Goal: Information Seeking & Learning: Learn about a topic

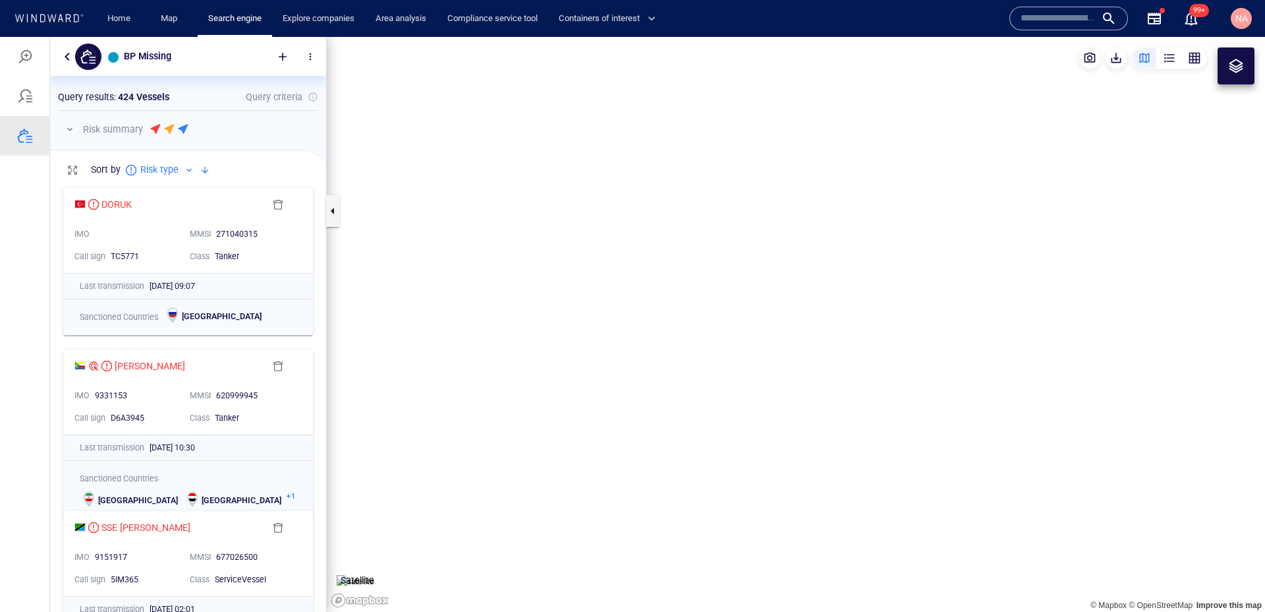
scroll to position [431, 276]
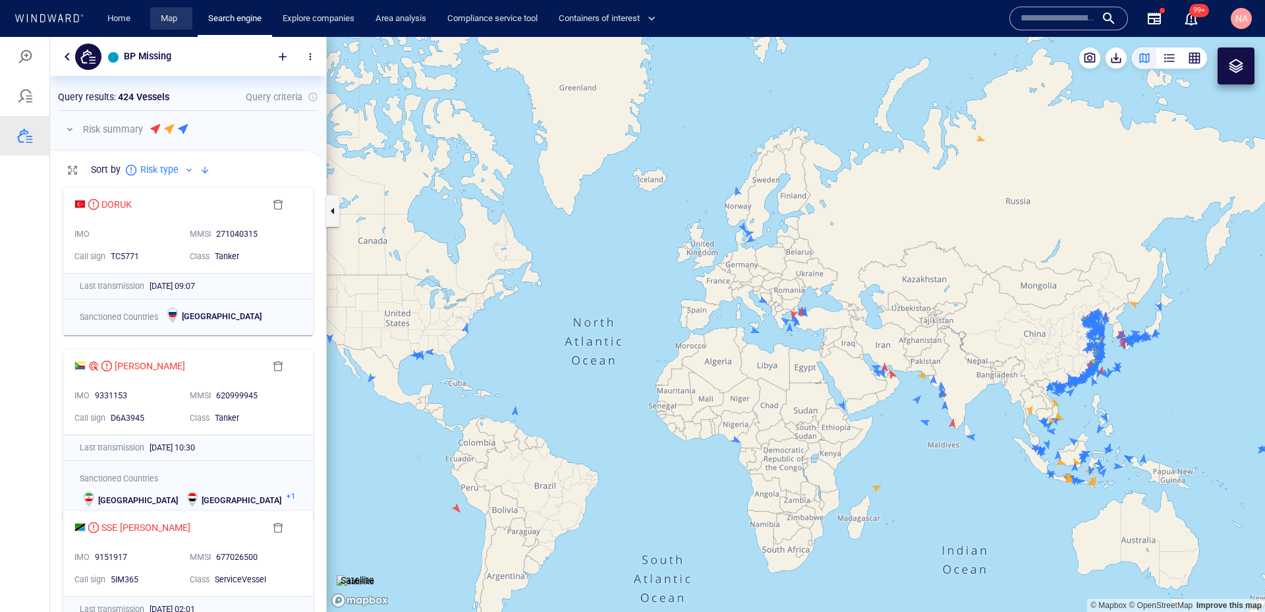
click at [172, 21] on link "Map" at bounding box center [172, 18] width 32 height 23
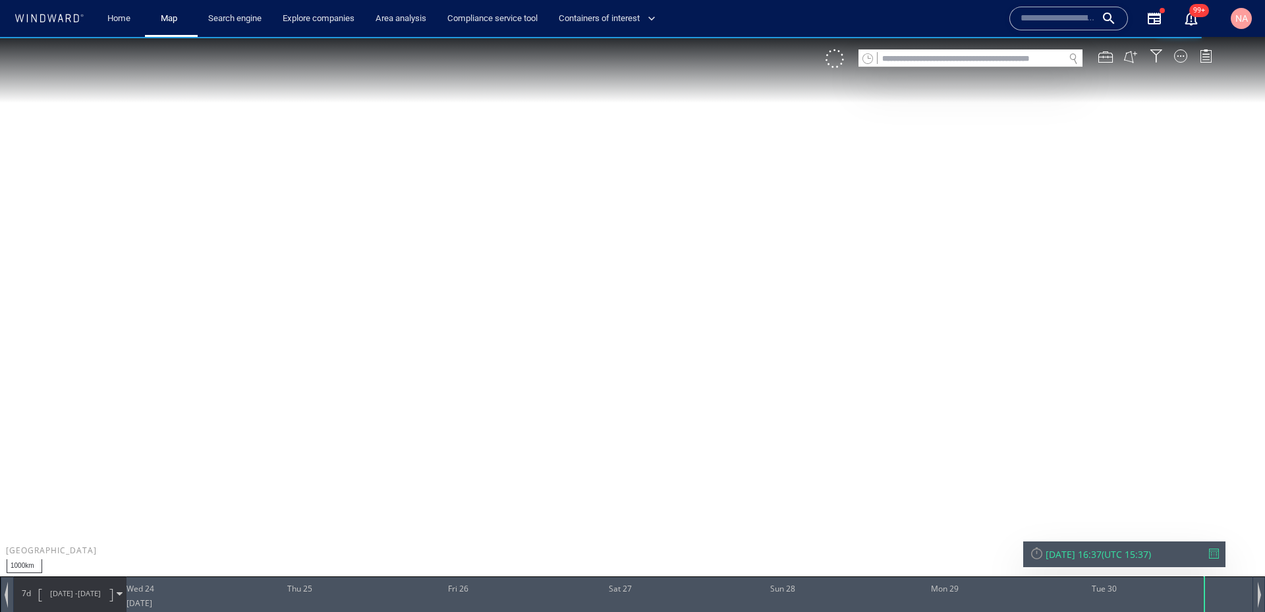
click at [941, 63] on input "text" at bounding box center [971, 59] width 186 height 18
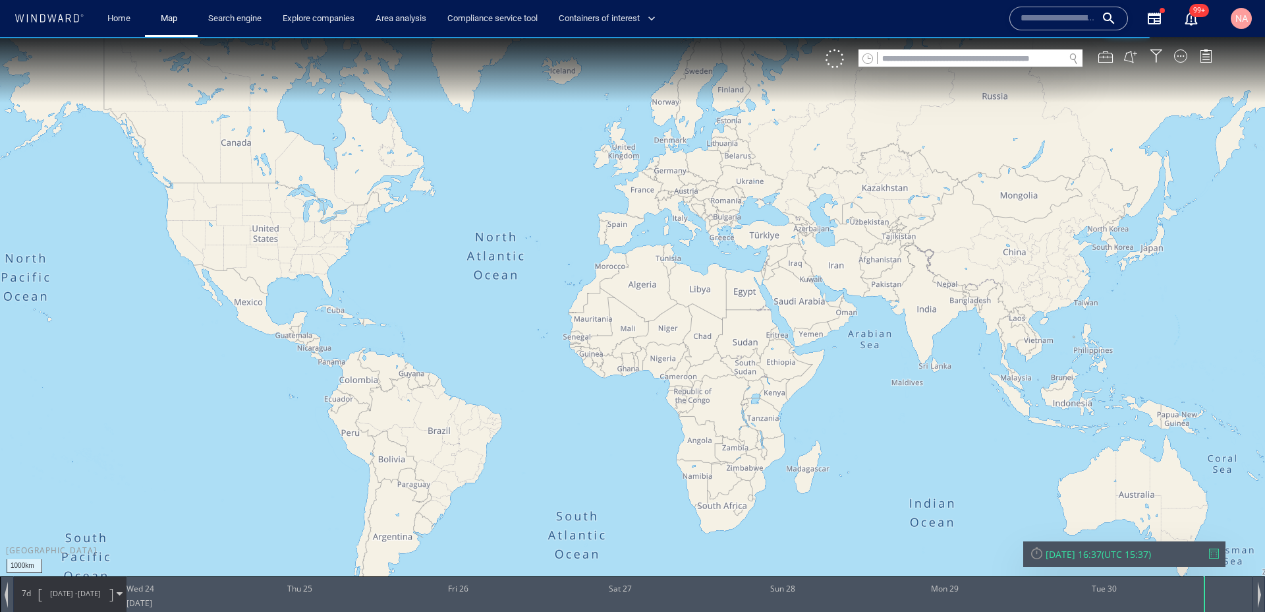
paste input "*******"
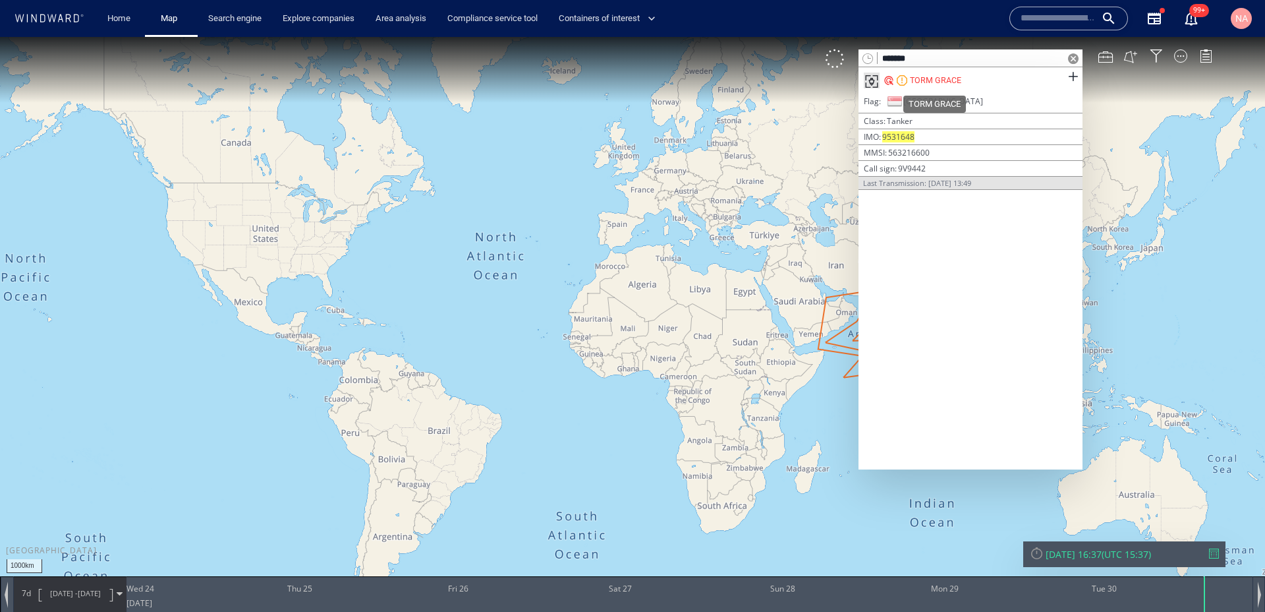
type input "*******"
click at [932, 80] on div "TORM GRACE" at bounding box center [935, 80] width 51 height 12
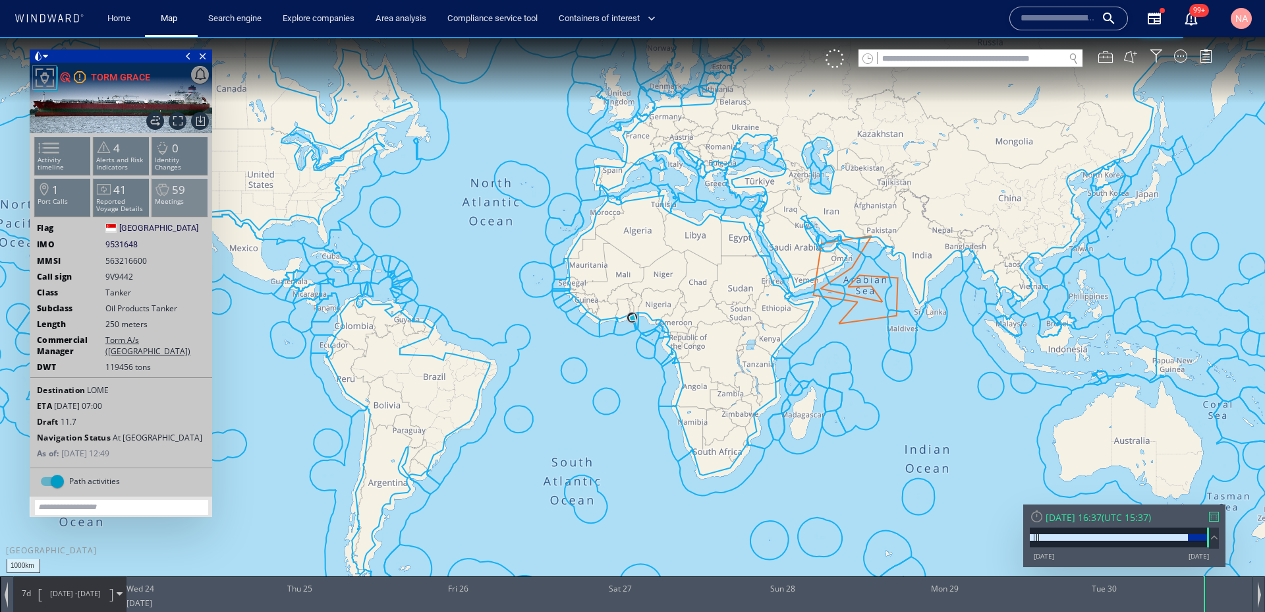
click at [175, 186] on span "59" at bounding box center [178, 189] width 13 height 15
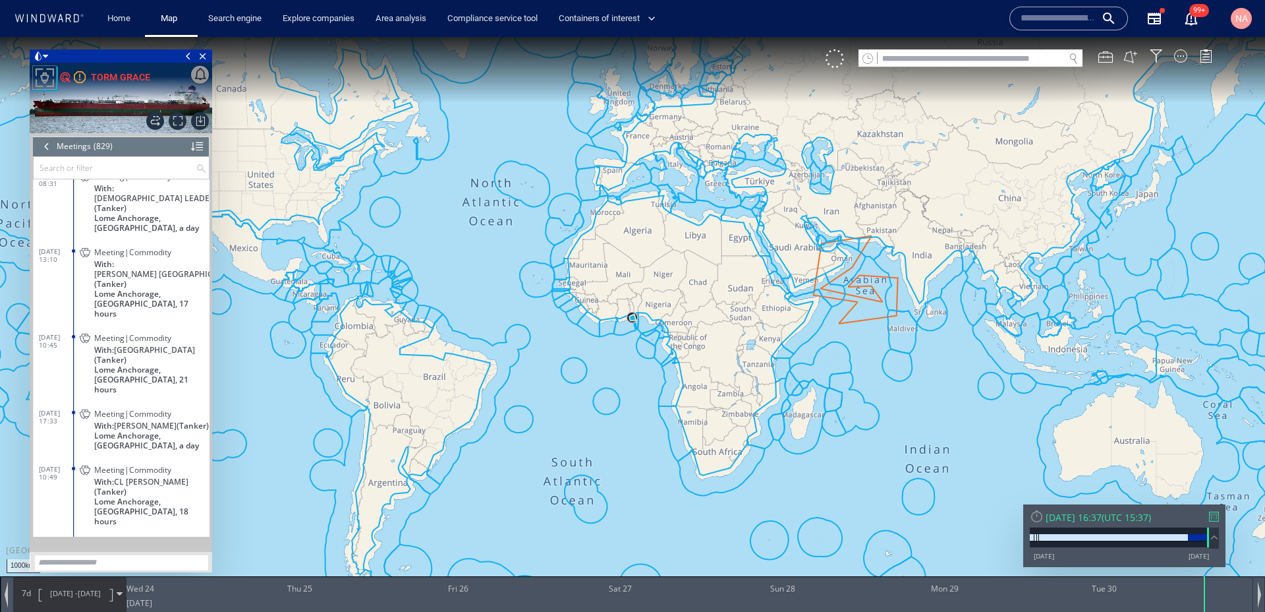
scroll to position [23141, 0]
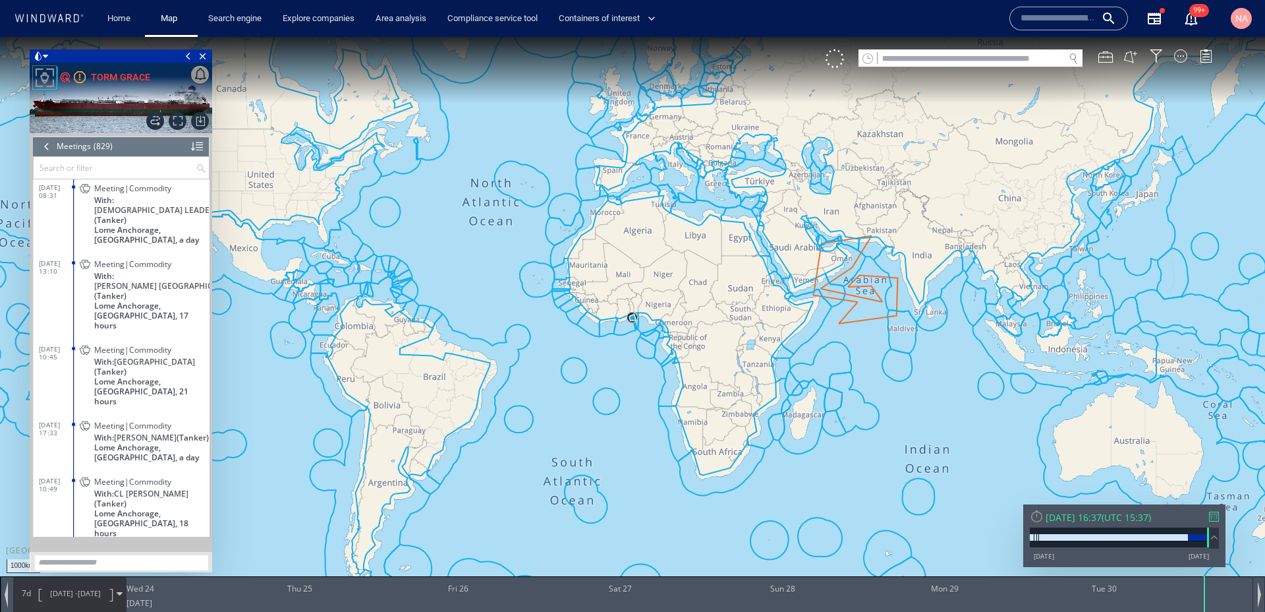
click at [66, 335] on dl "[DATE] 10:45 Meeting|Commodity With: CHIBA (Tanker) Lome [GEOGRAPHIC_DATA], [GE…" at bounding box center [124, 373] width 171 height 76
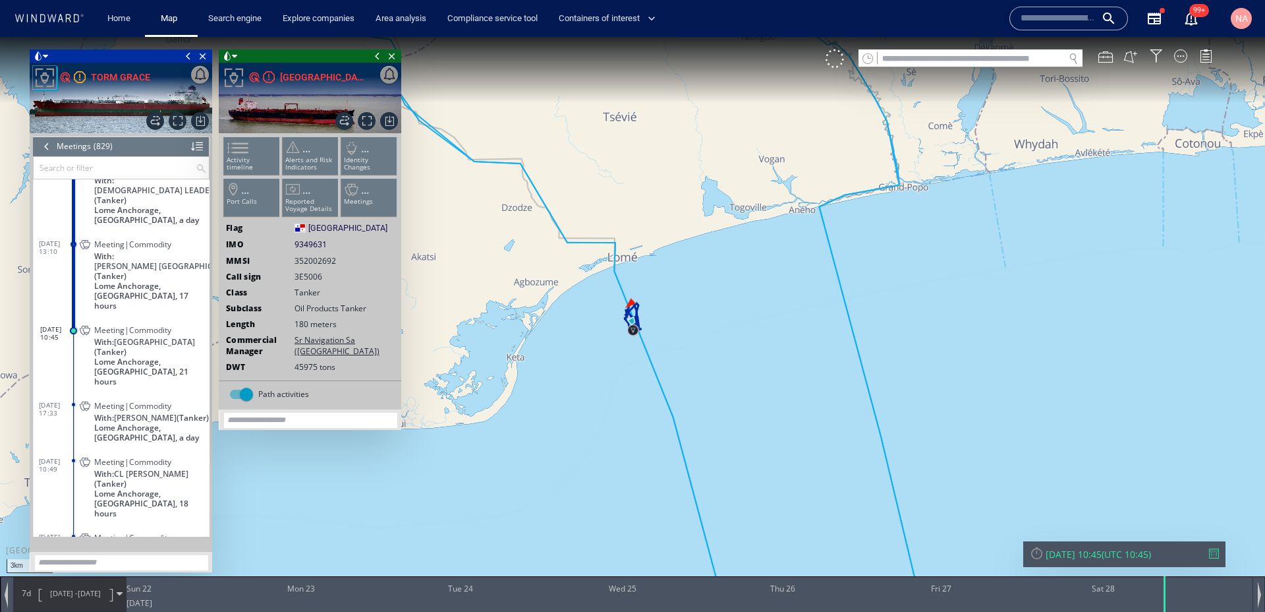
scroll to position [23159, 0]
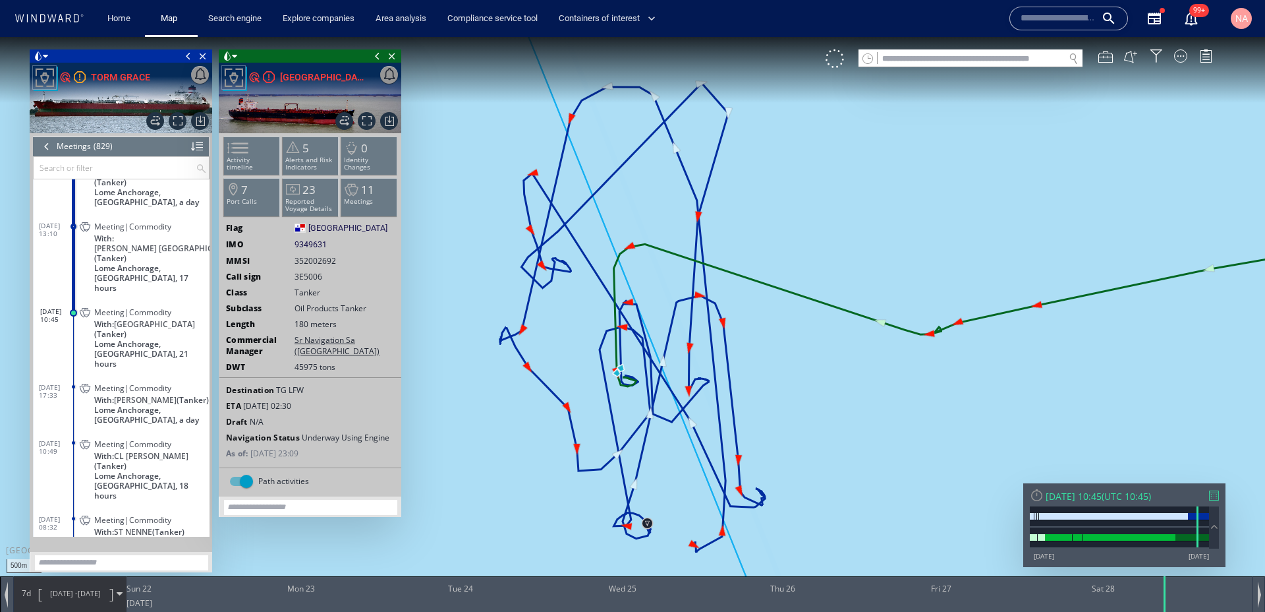
click at [45, 148] on div at bounding box center [47, 146] width 14 height 20
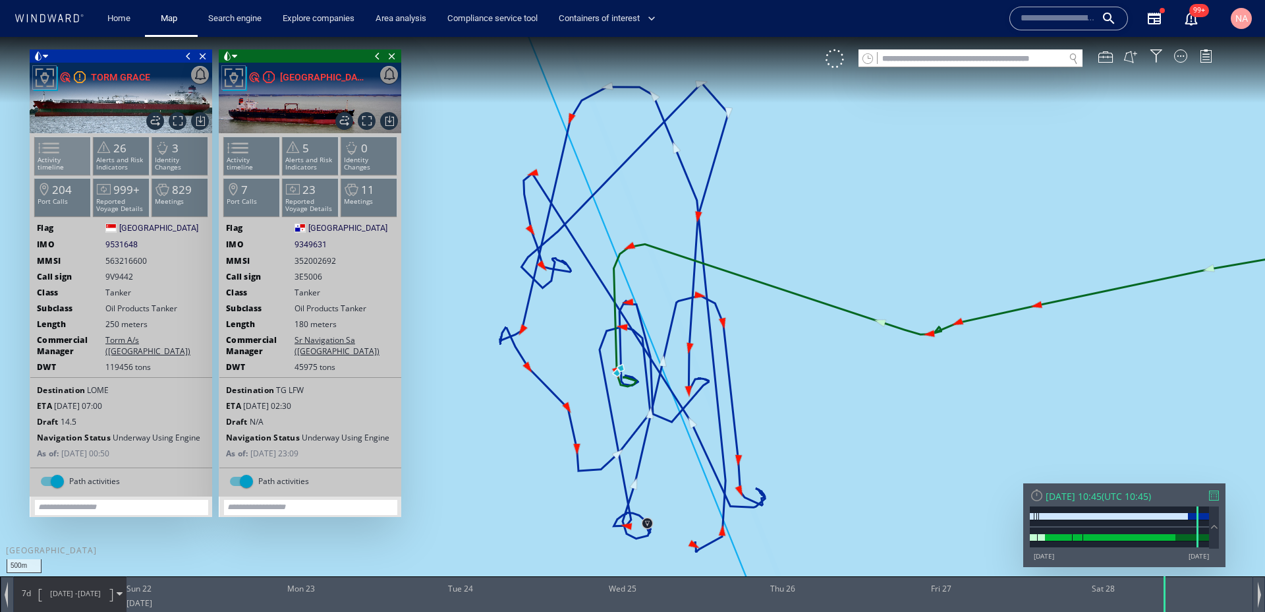
click at [51, 157] on span at bounding box center [41, 147] width 20 height 19
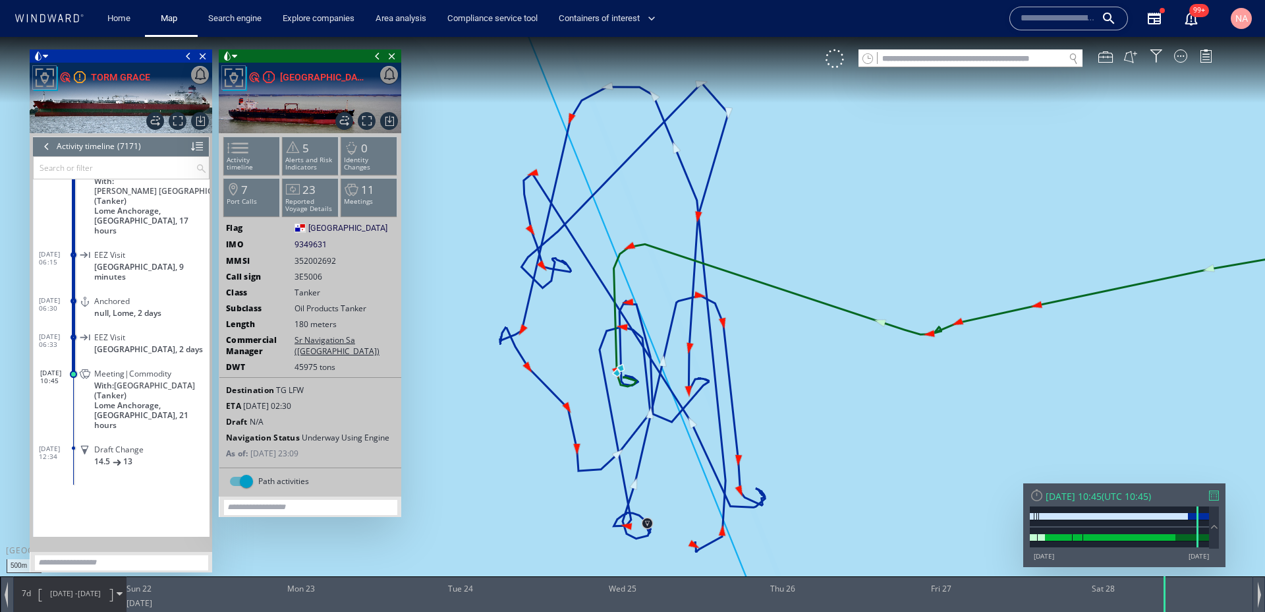
scroll to position [244023, 0]
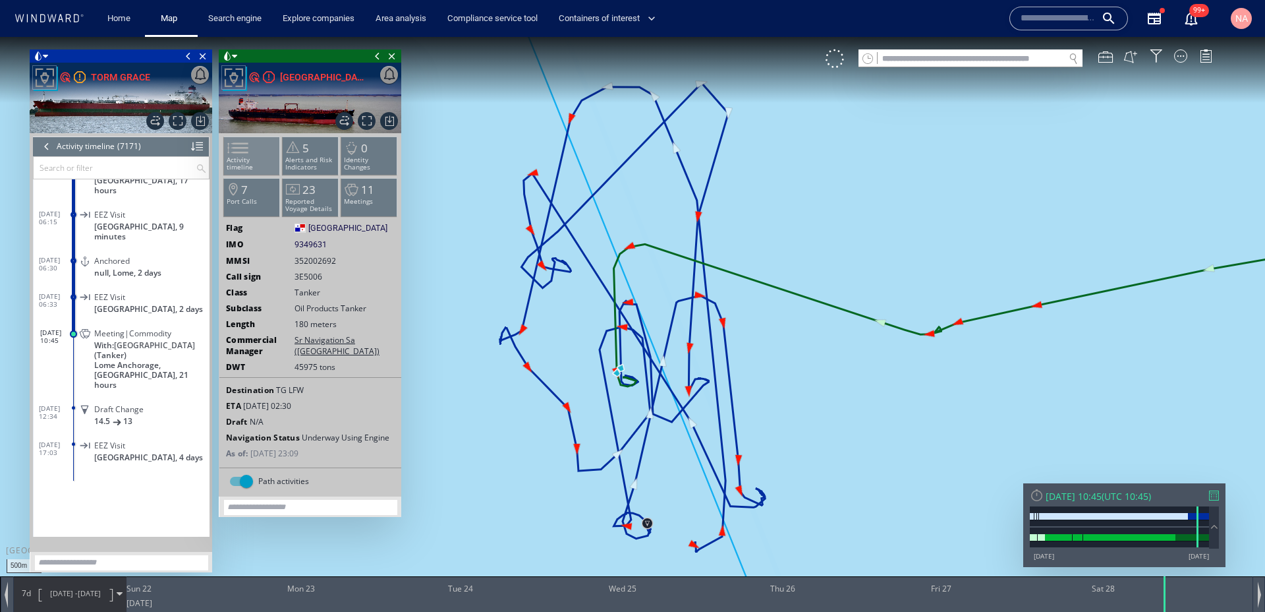
click at [240, 157] on span at bounding box center [230, 147] width 20 height 19
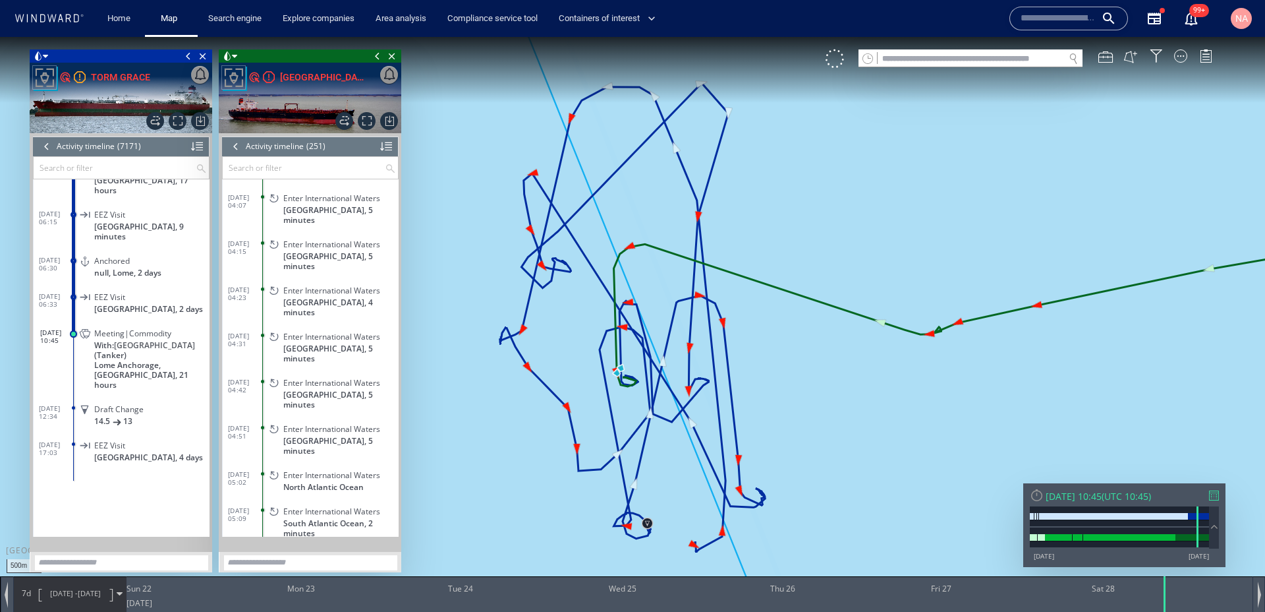
scroll to position [0, 0]
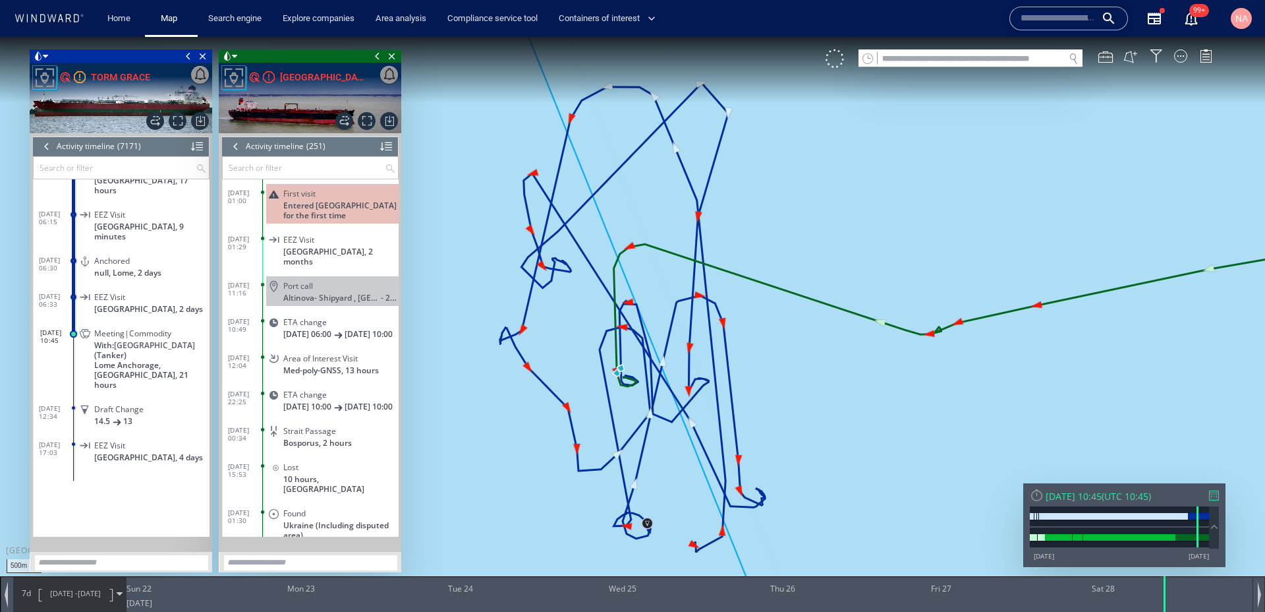
click at [237, 148] on div at bounding box center [236, 146] width 14 height 20
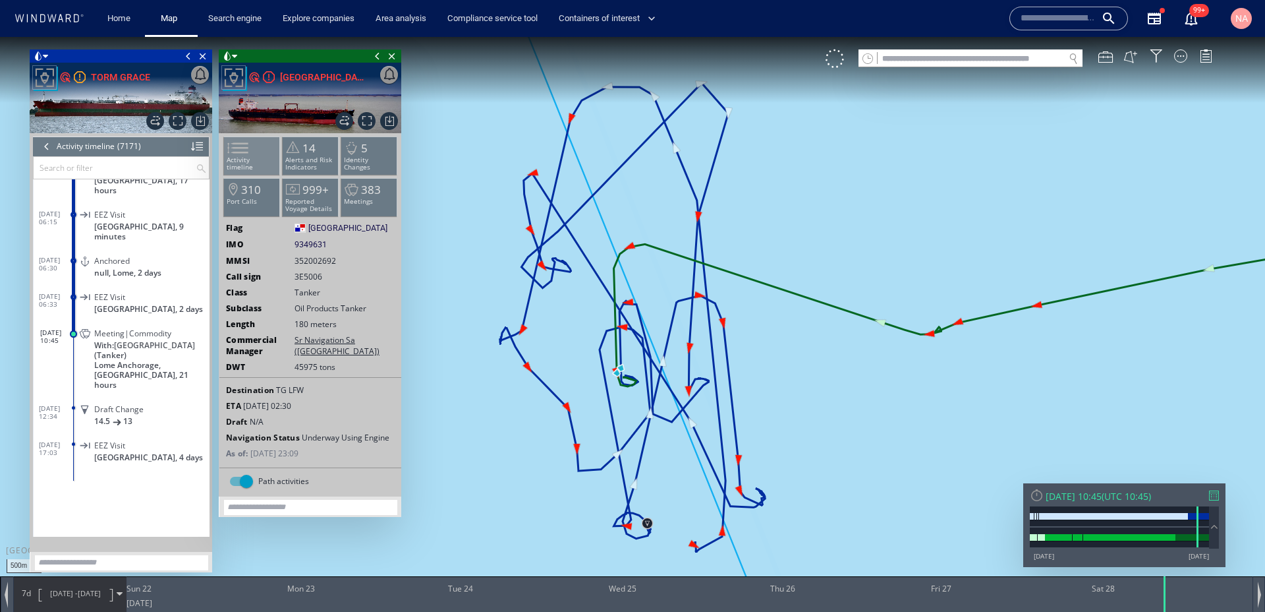
click at [240, 156] on span at bounding box center [230, 147] width 20 height 19
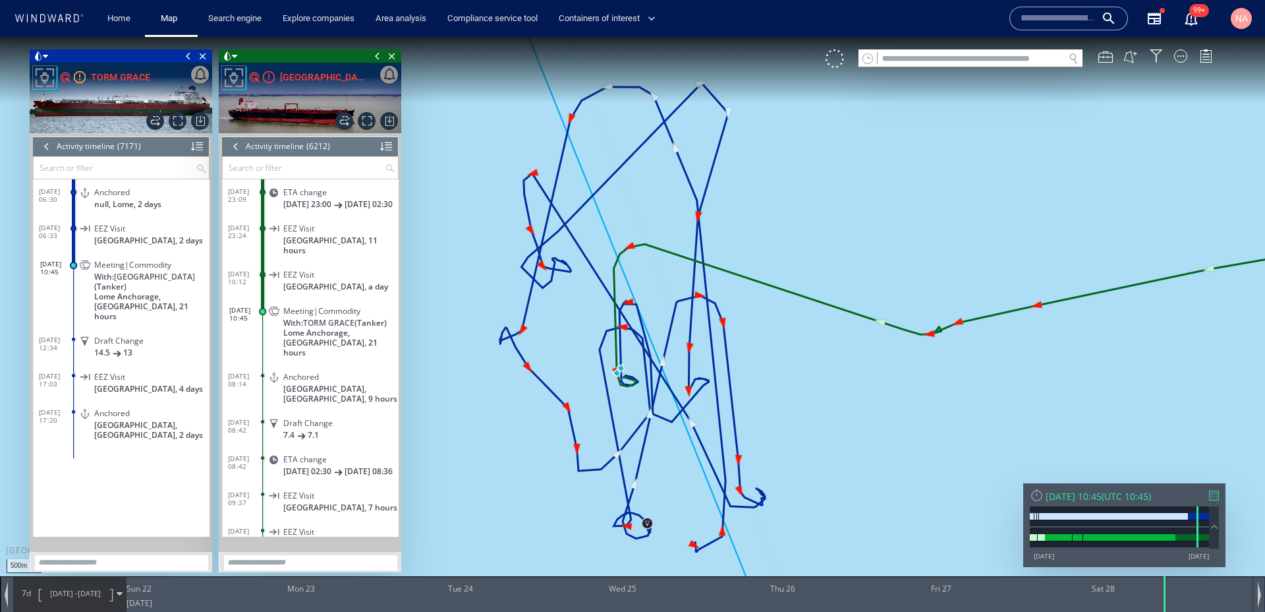
scroll to position [244059, 0]
click at [106, 73] on div "TORM GRACE" at bounding box center [120, 77] width 59 height 16
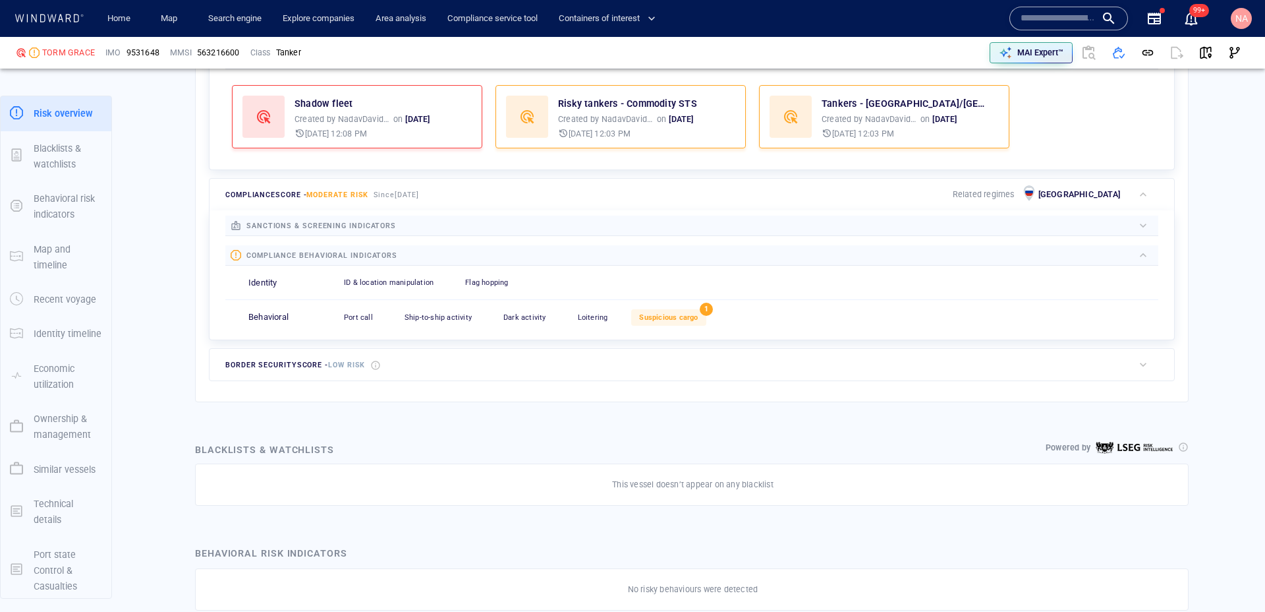
scroll to position [458, 0]
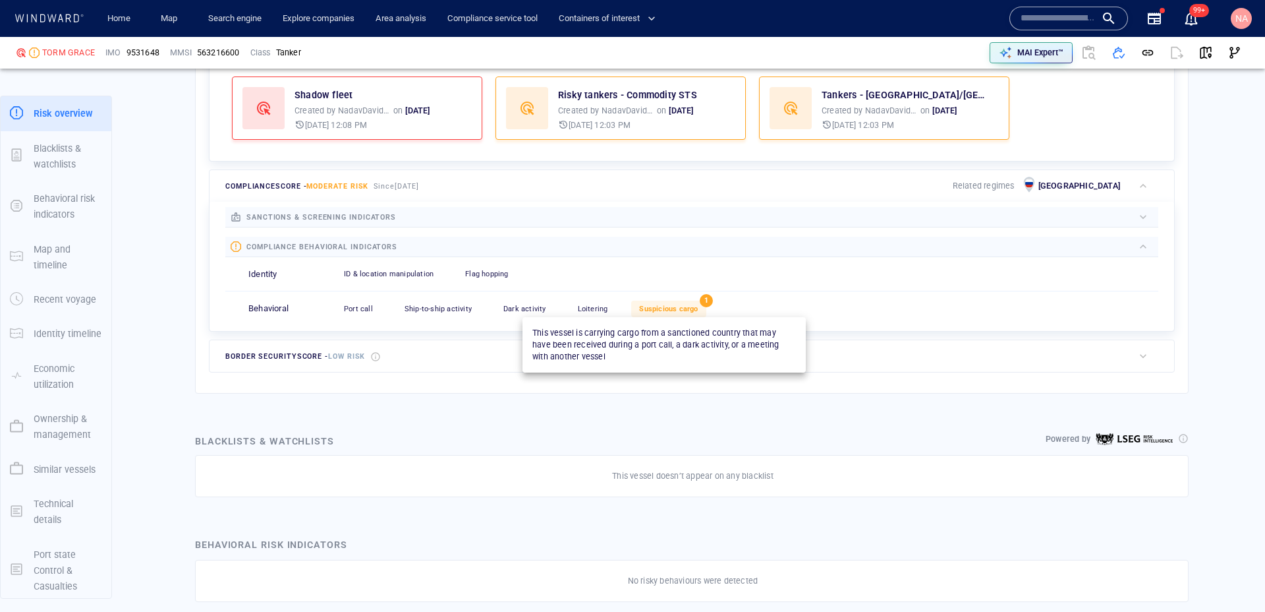
click at [691, 308] on span "Suspicious cargo" at bounding box center [668, 308] width 59 height 9
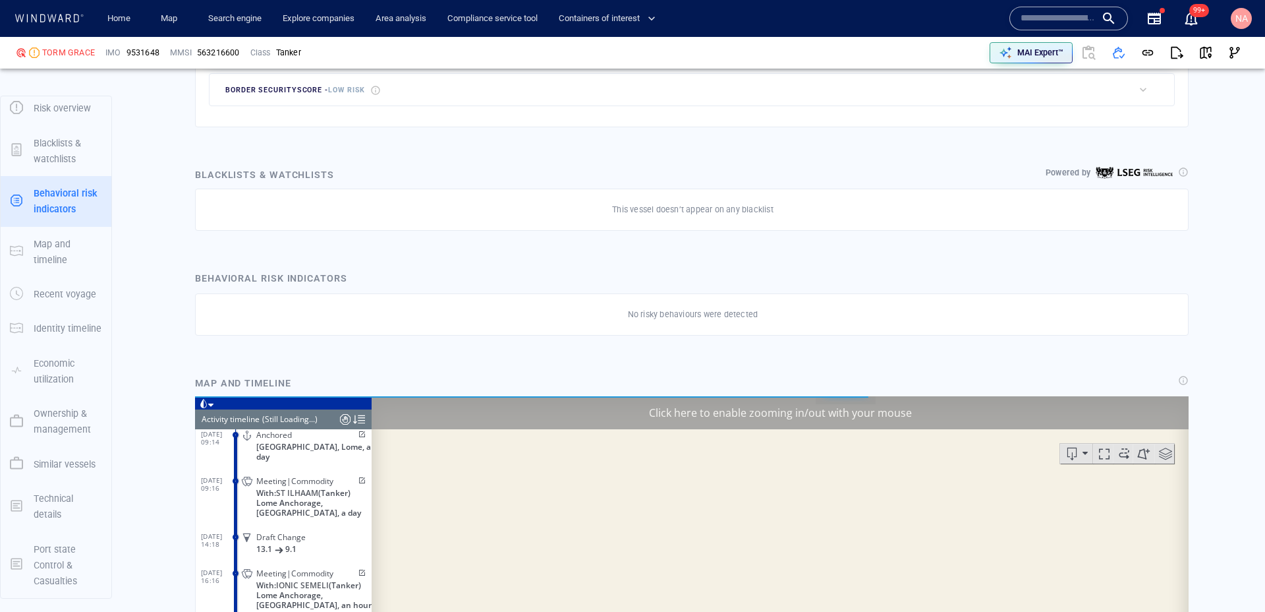
scroll to position [5774, 0]
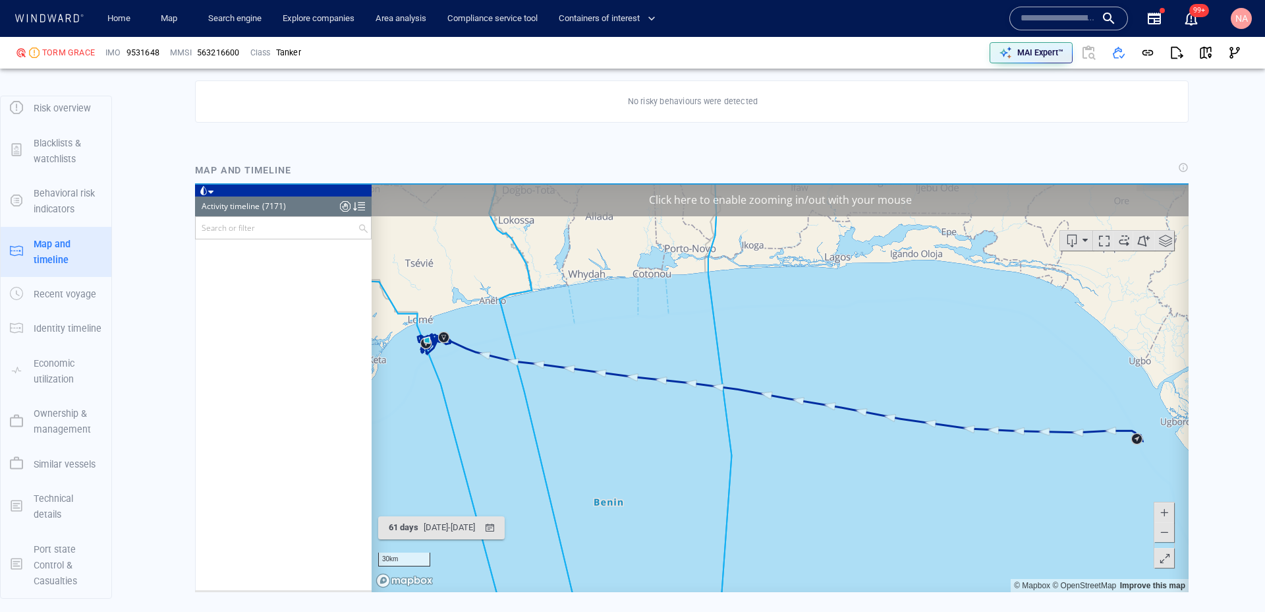
scroll to position [259544, 0]
